Goal: Navigation & Orientation: Find specific page/section

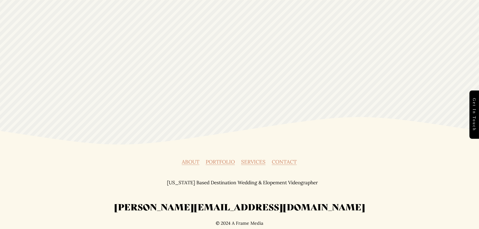
scroll to position [1830, 0]
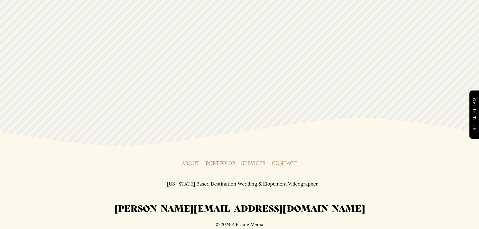
drag, startPoint x: 186, startPoint y: 160, endPoint x: 192, endPoint y: 164, distance: 6.6
click at [187, 161] on link "ABOUT" at bounding box center [191, 163] width 18 height 5
click at [214, 164] on link "PORTFOLIO" at bounding box center [220, 163] width 29 height 5
click at [256, 164] on link "SERVICES" at bounding box center [253, 163] width 24 height 5
click at [290, 162] on link "CONTACT" at bounding box center [284, 163] width 25 height 5
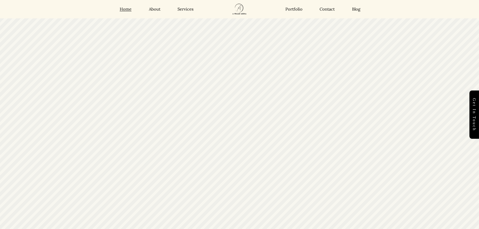
scroll to position [0, 0]
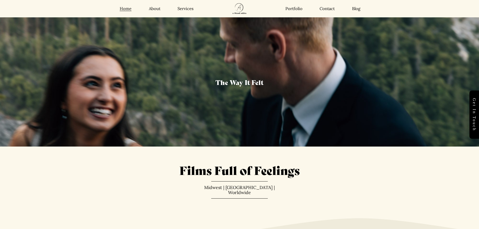
click at [155, 9] on link "About" at bounding box center [155, 8] width 12 height 5
click at [181, 9] on link "Services" at bounding box center [186, 8] width 16 height 5
click at [293, 9] on link "Portfolio" at bounding box center [294, 8] width 17 height 5
click at [328, 10] on link "Contact" at bounding box center [327, 8] width 15 height 5
click at [360, 10] on link "Blog" at bounding box center [356, 8] width 8 height 5
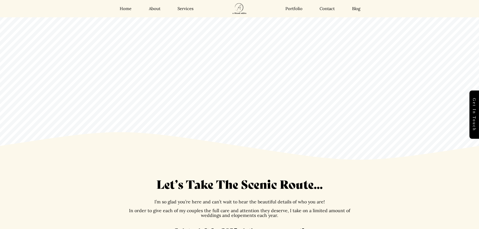
click at [123, 10] on link "Home" at bounding box center [126, 8] width 12 height 5
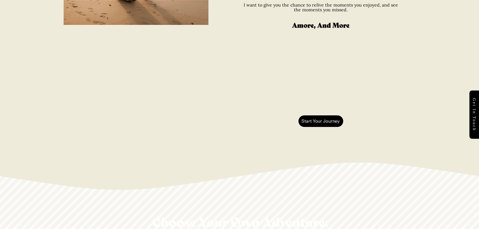
scroll to position [403, 0]
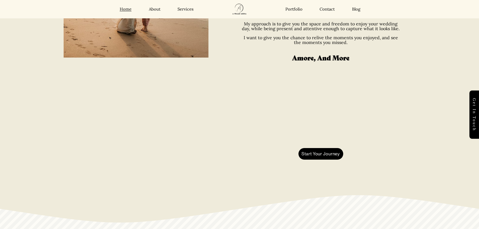
click at [316, 151] on link "Start Your Journey" at bounding box center [321, 154] width 45 height 12
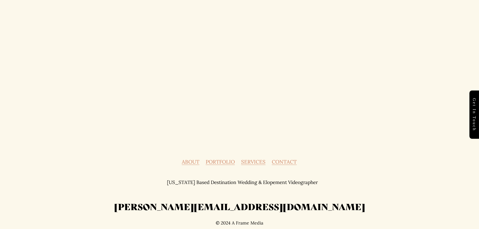
scroll to position [441, 0]
